Goal: Check status: Check status

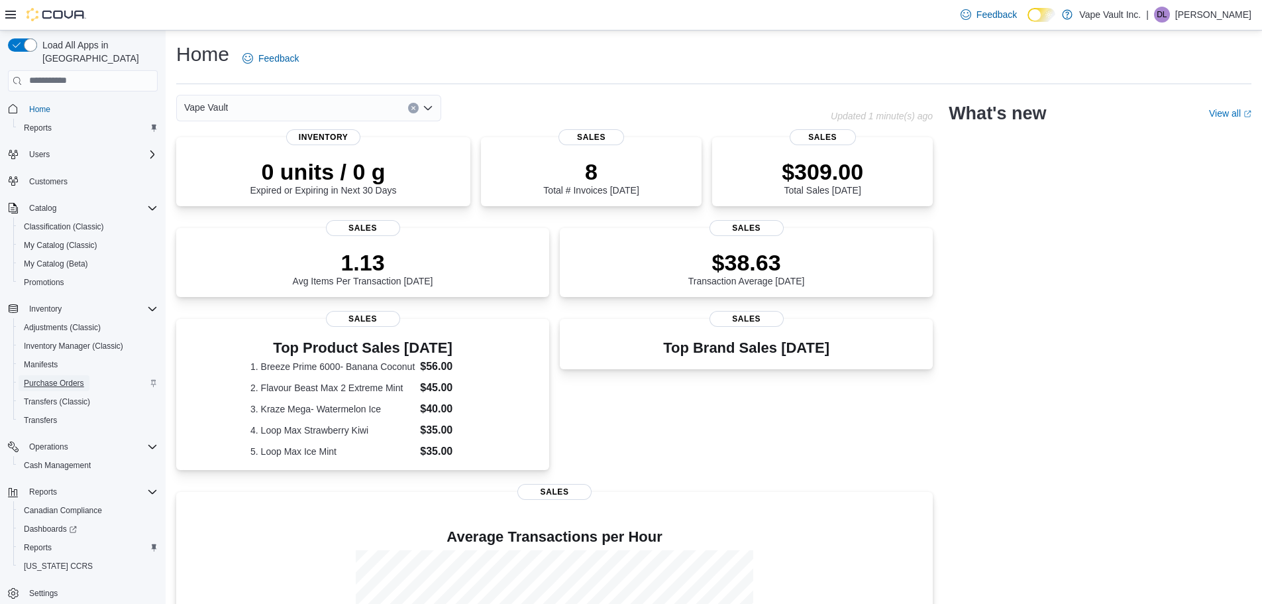
click at [59, 375] on span "Purchase Orders" at bounding box center [54, 383] width 60 height 16
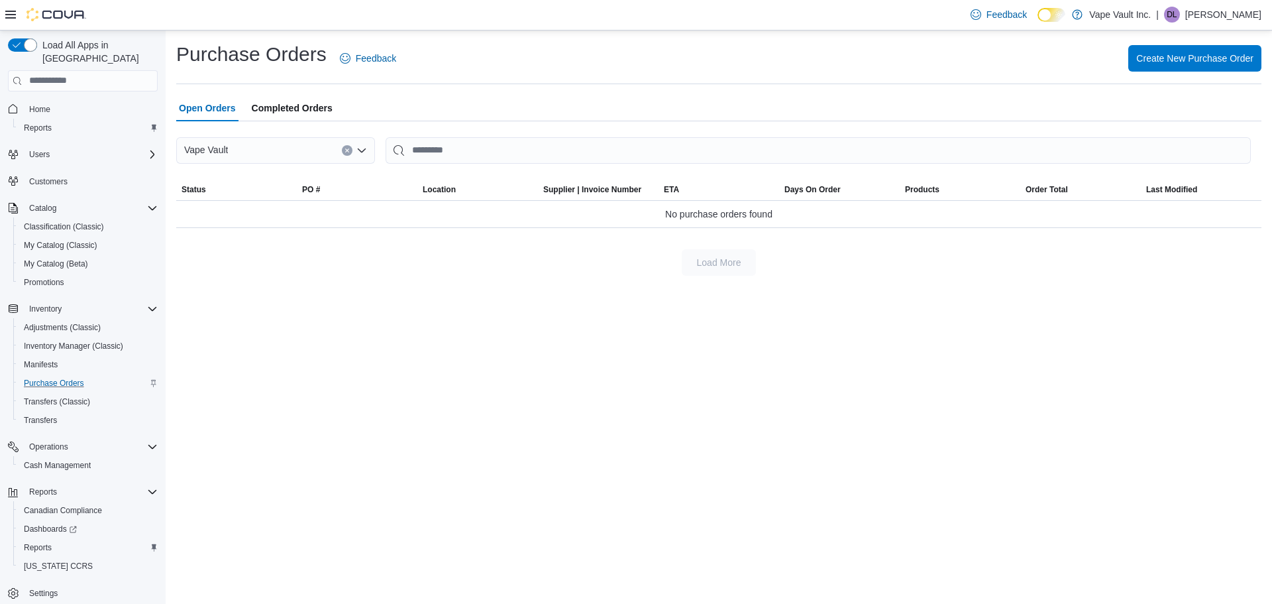
click at [298, 103] on span "Completed Orders" at bounding box center [292, 108] width 81 height 27
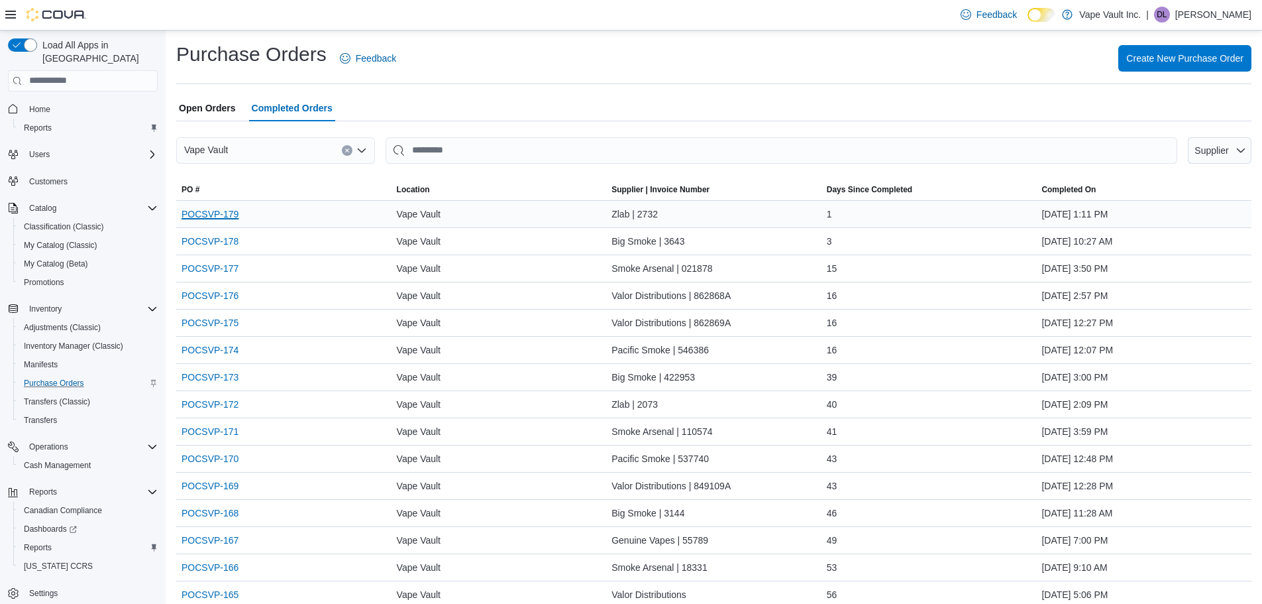
click at [214, 209] on link "POCSVP-179" at bounding box center [210, 214] width 57 height 16
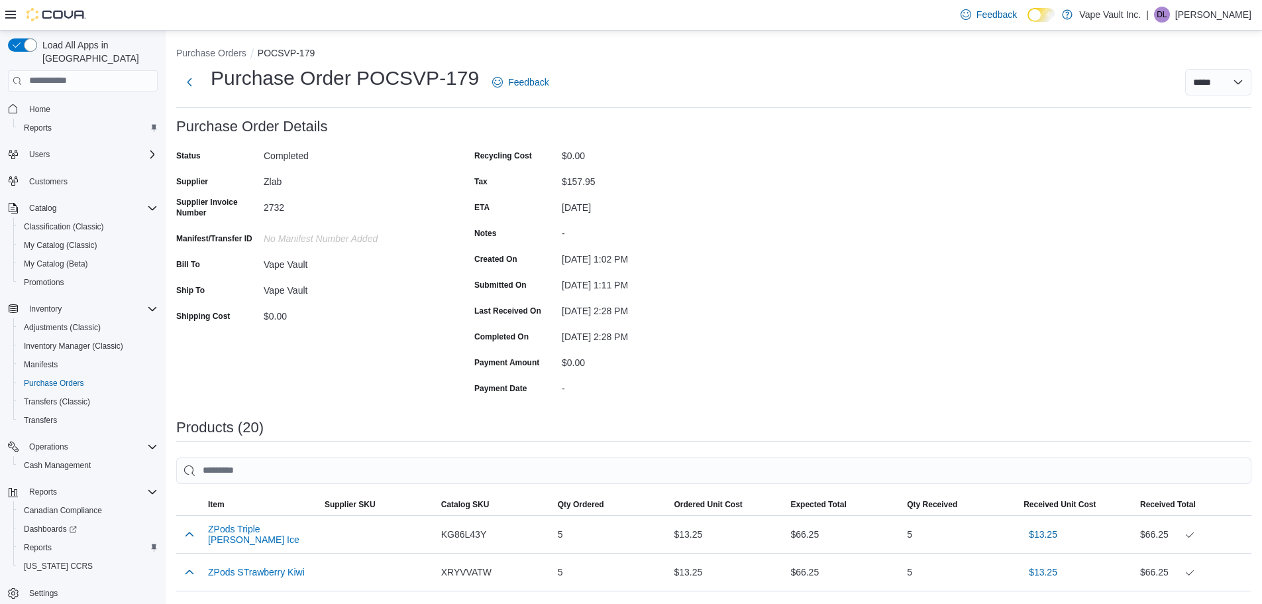
click at [1225, 13] on p "[PERSON_NAME]" at bounding box center [1213, 15] width 76 height 16
click at [1187, 133] on button "Sign Out" at bounding box center [1185, 129] width 122 height 21
